Goal: Check status: Check status

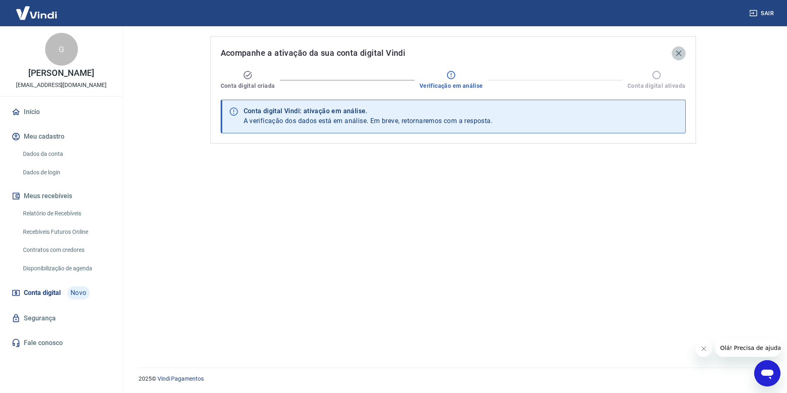
click at [680, 50] on icon "button" at bounding box center [679, 53] width 10 height 10
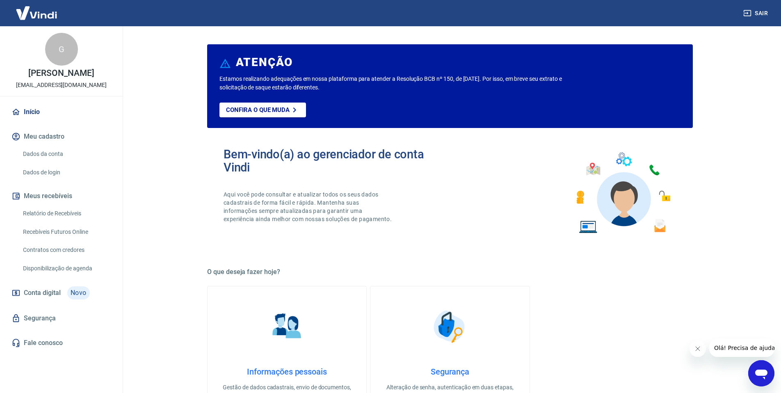
click at [52, 123] on div "Início Meu cadastro Dados da conta Dados de login Meus recebíveis Relatório de …" at bounding box center [61, 227] width 123 height 249
click at [57, 115] on link "Início" at bounding box center [61, 112] width 103 height 18
click at [58, 141] on button "Meu cadastro" at bounding box center [61, 137] width 103 height 18
click at [61, 155] on link "Dados da conta" at bounding box center [66, 154] width 93 height 17
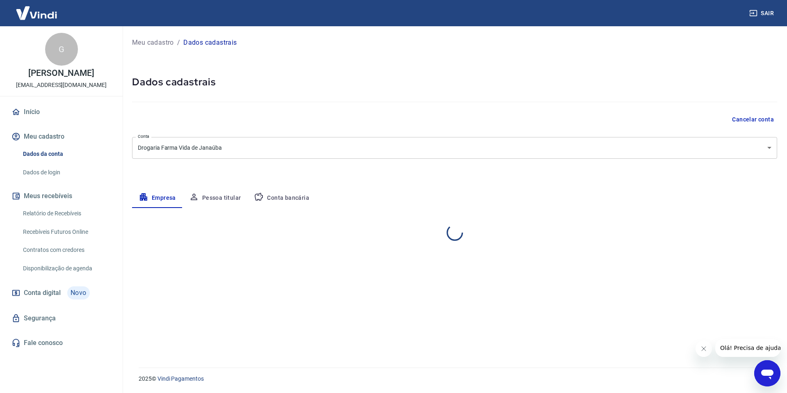
select select "MG"
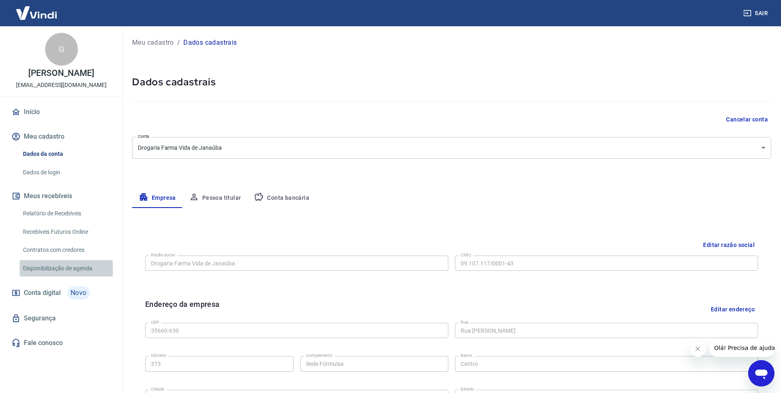
click at [66, 263] on link "Disponibilização de agenda" at bounding box center [66, 268] width 93 height 17
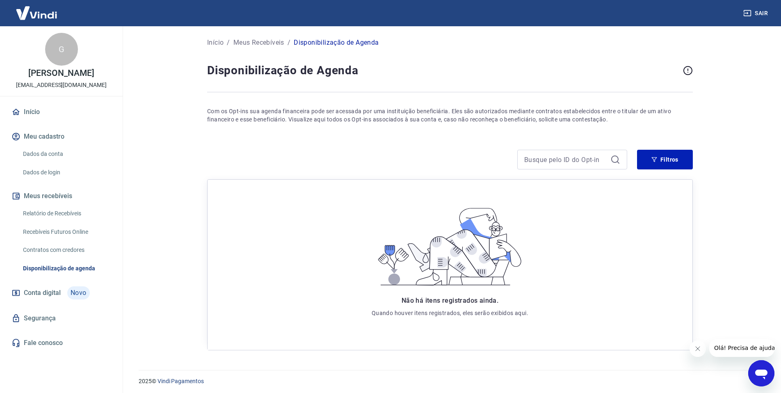
click at [53, 296] on span "Conta digital" at bounding box center [42, 292] width 37 height 11
